Goal: Information Seeking & Learning: Learn about a topic

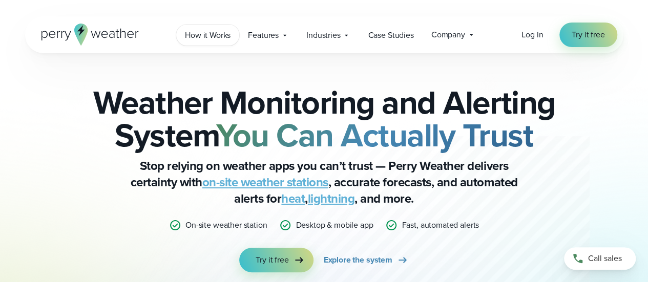
click at [214, 39] on span "How it Works" at bounding box center [208, 35] width 46 height 12
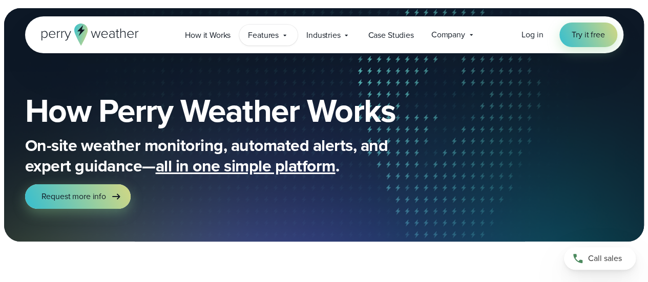
click at [272, 37] on span "Features" at bounding box center [263, 35] width 31 height 12
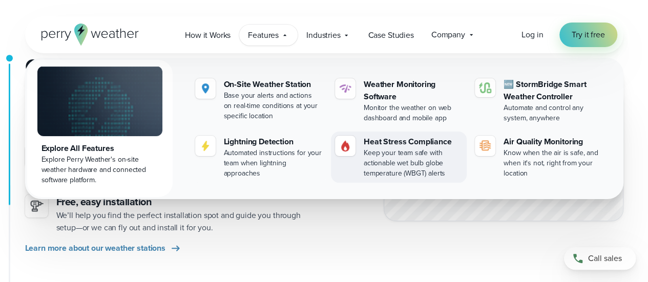
scroll to position [254, 0]
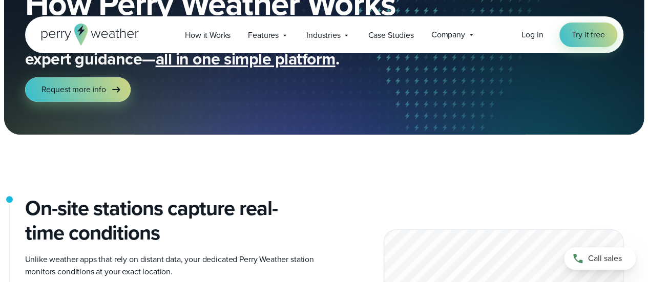
scroll to position [0, 0]
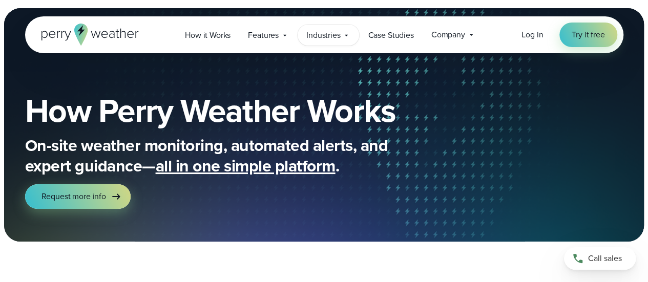
click at [334, 36] on span "Industries" at bounding box center [323, 35] width 34 height 12
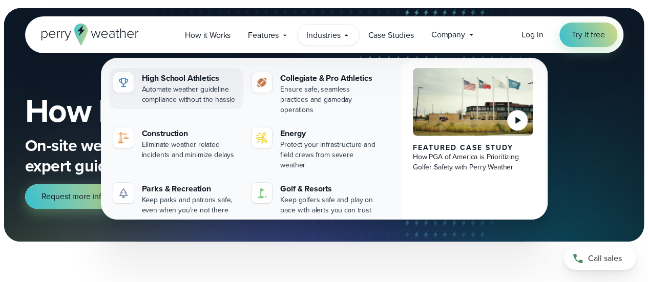
click at [181, 76] on div "High School Athletics" at bounding box center [191, 78] width 98 height 12
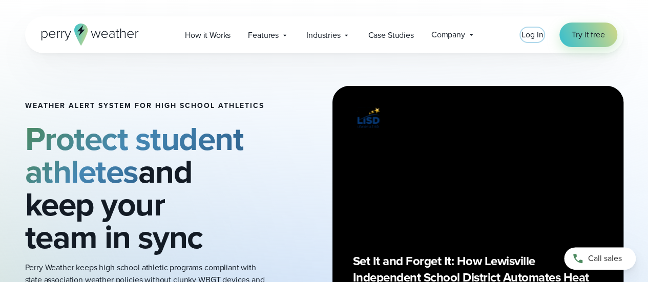
click at [529, 39] on span "Log in" at bounding box center [532, 35] width 22 height 12
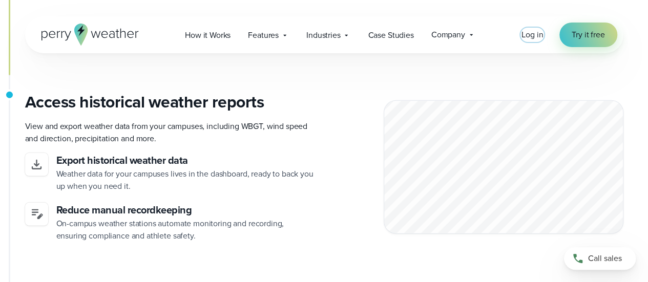
scroll to position [3483, 0]
